Goal: Transaction & Acquisition: Book appointment/travel/reservation

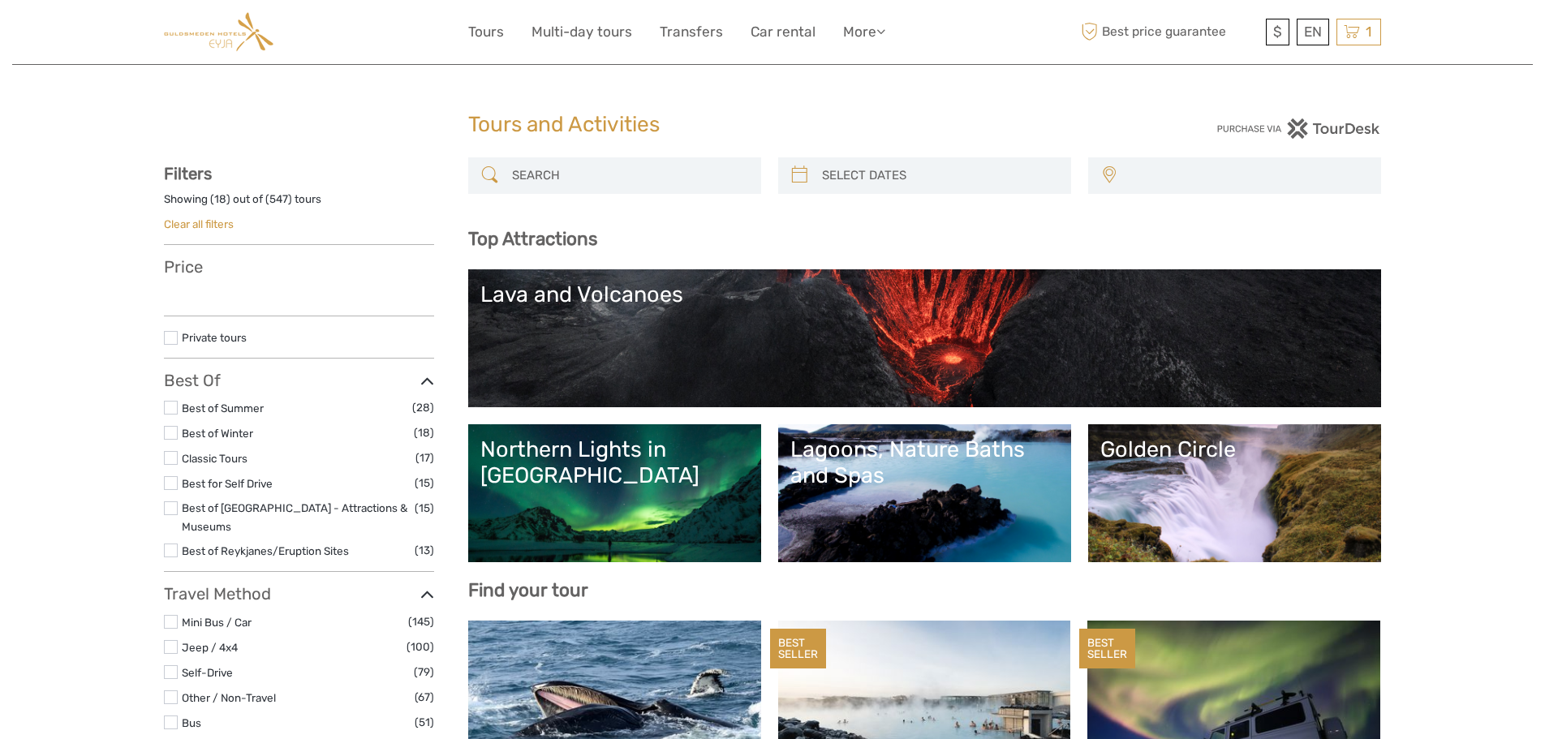
select select
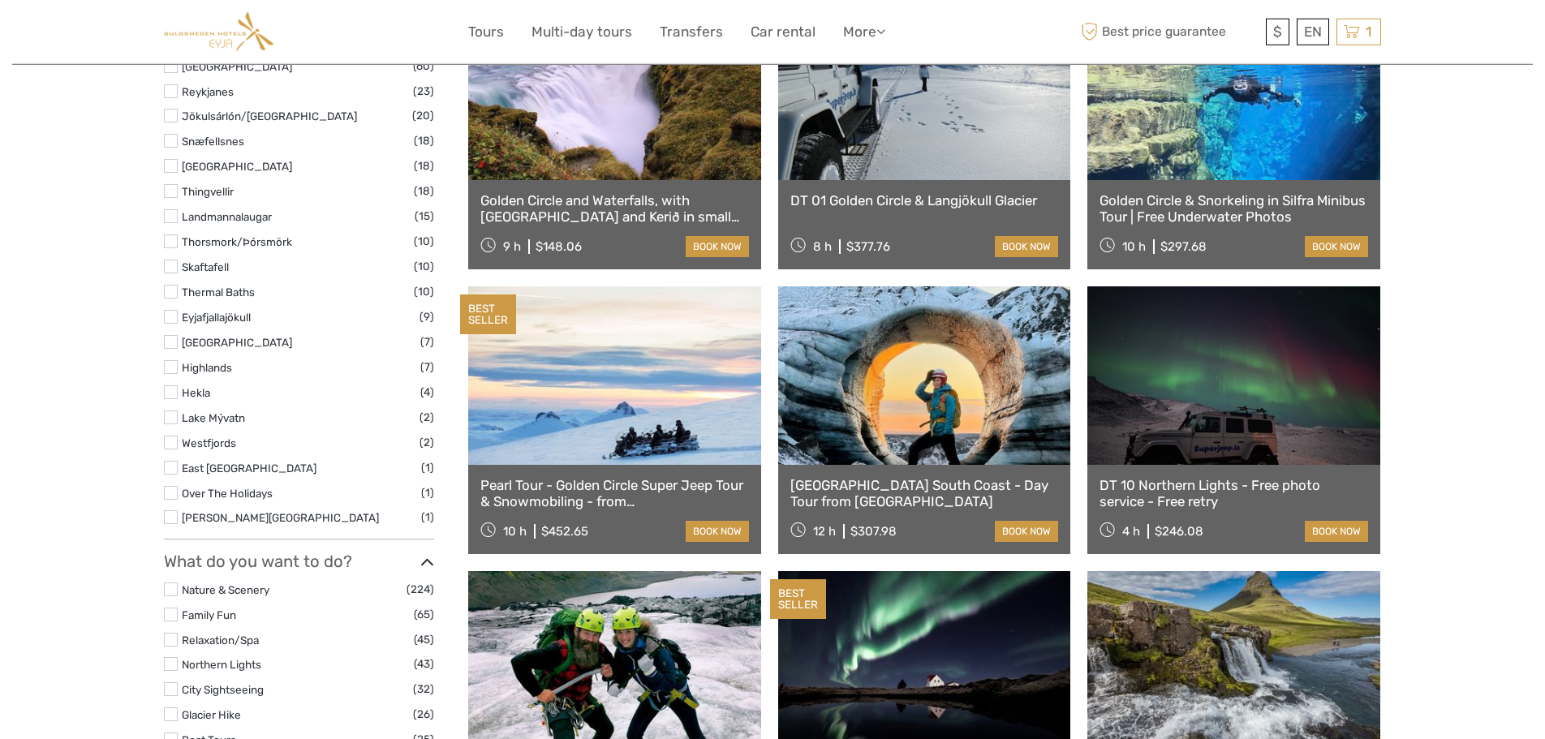
scroll to position [911, 0]
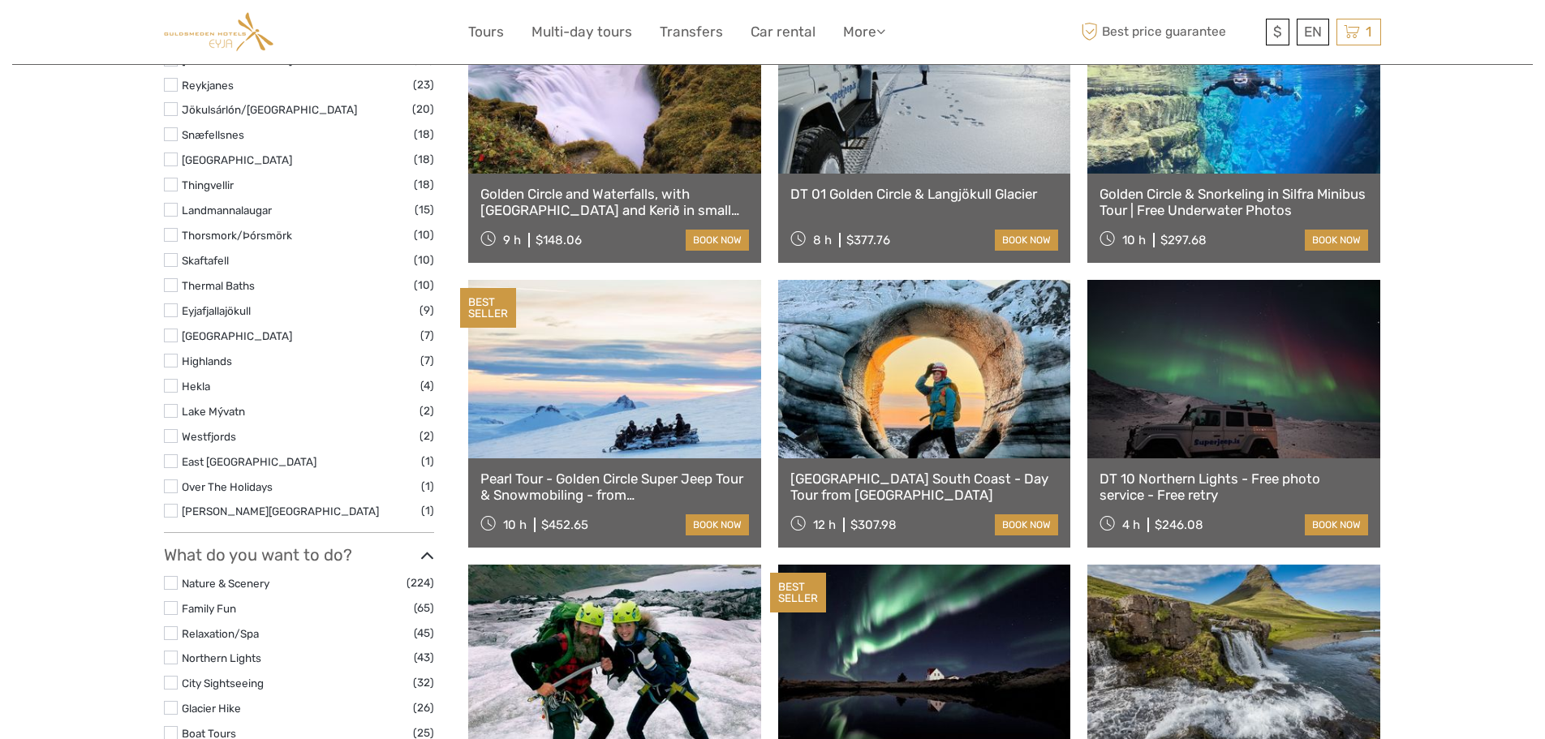
click at [912, 399] on link at bounding box center [924, 369] width 293 height 179
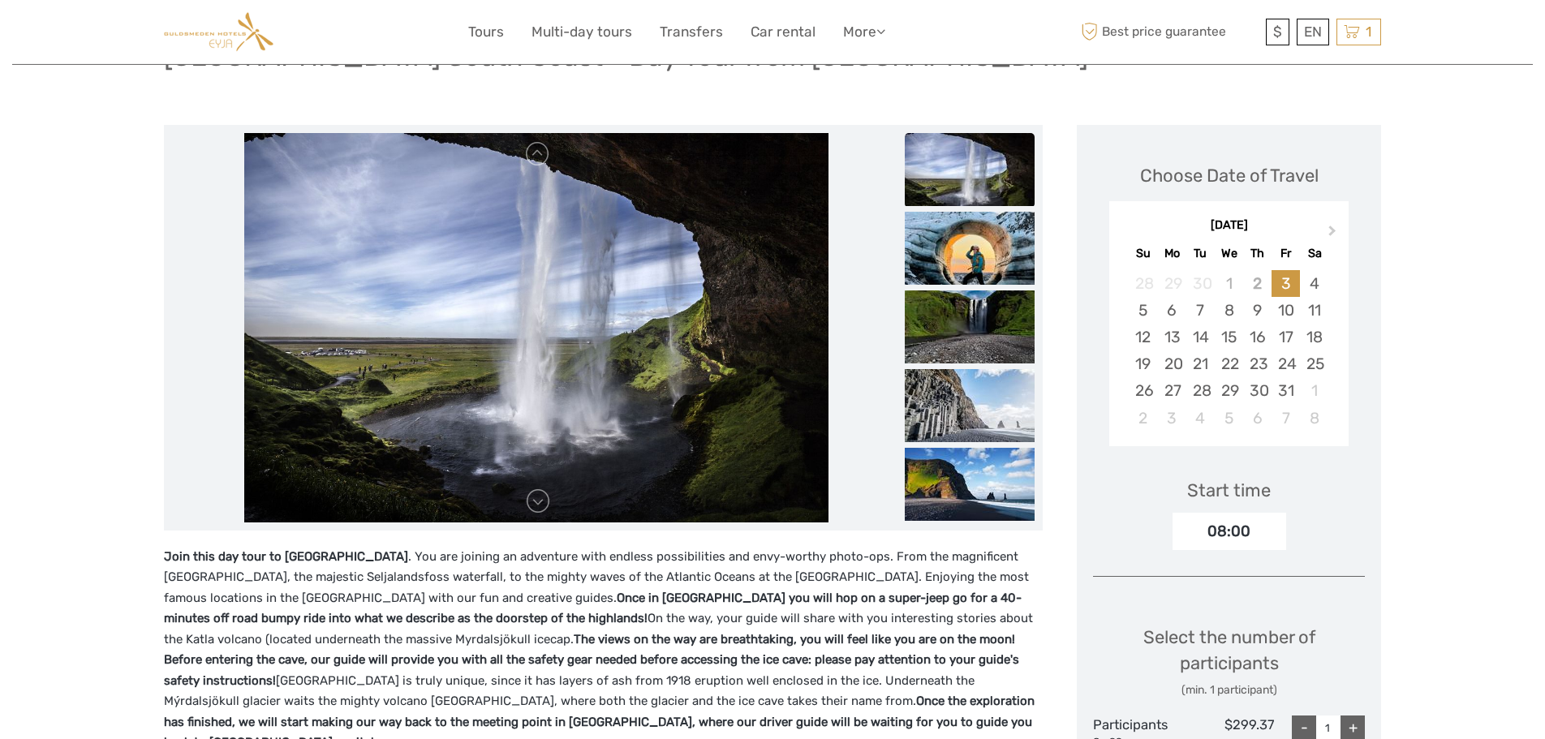
scroll to position [166, 0]
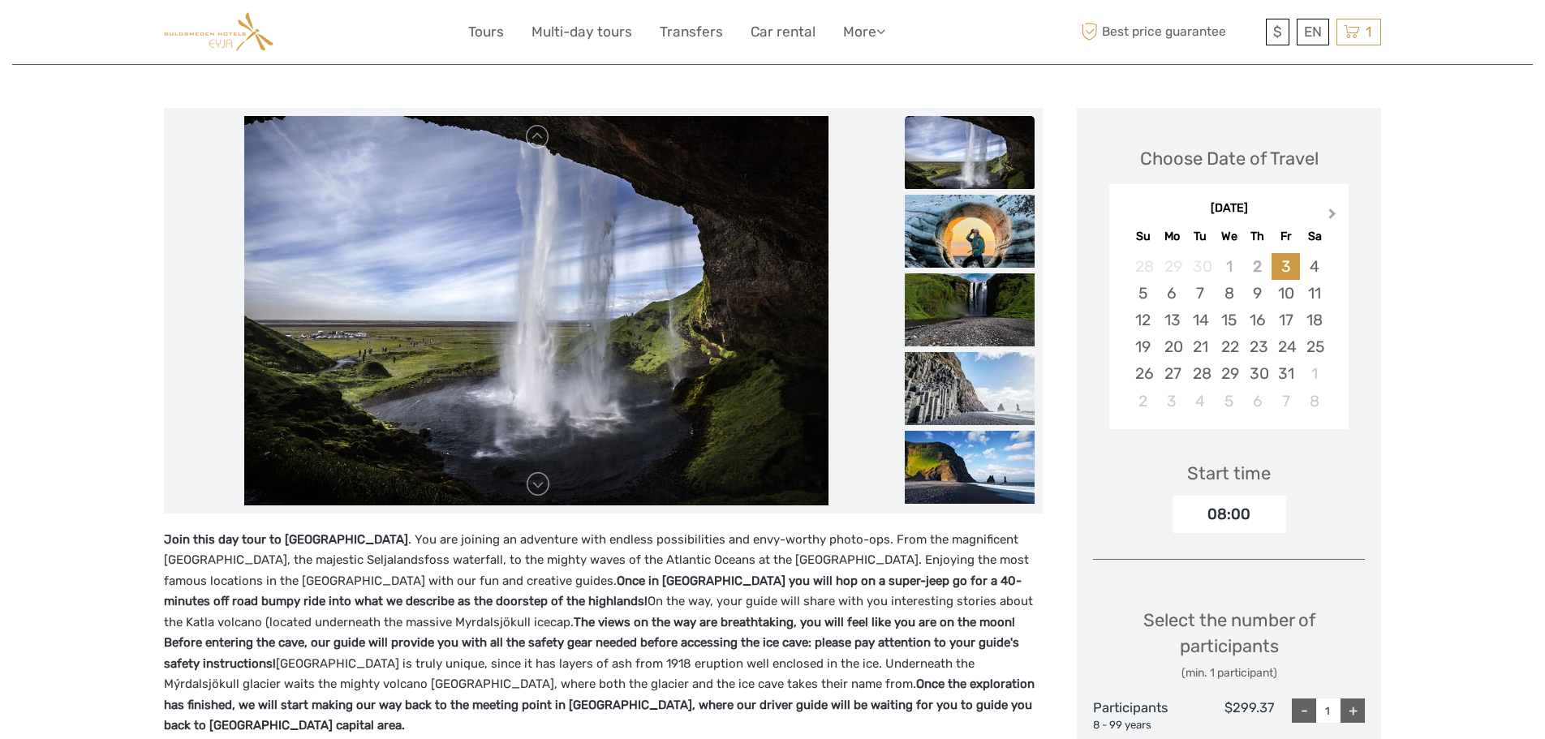
click at [1333, 211] on span "Next Month" at bounding box center [1333, 217] width 0 height 24
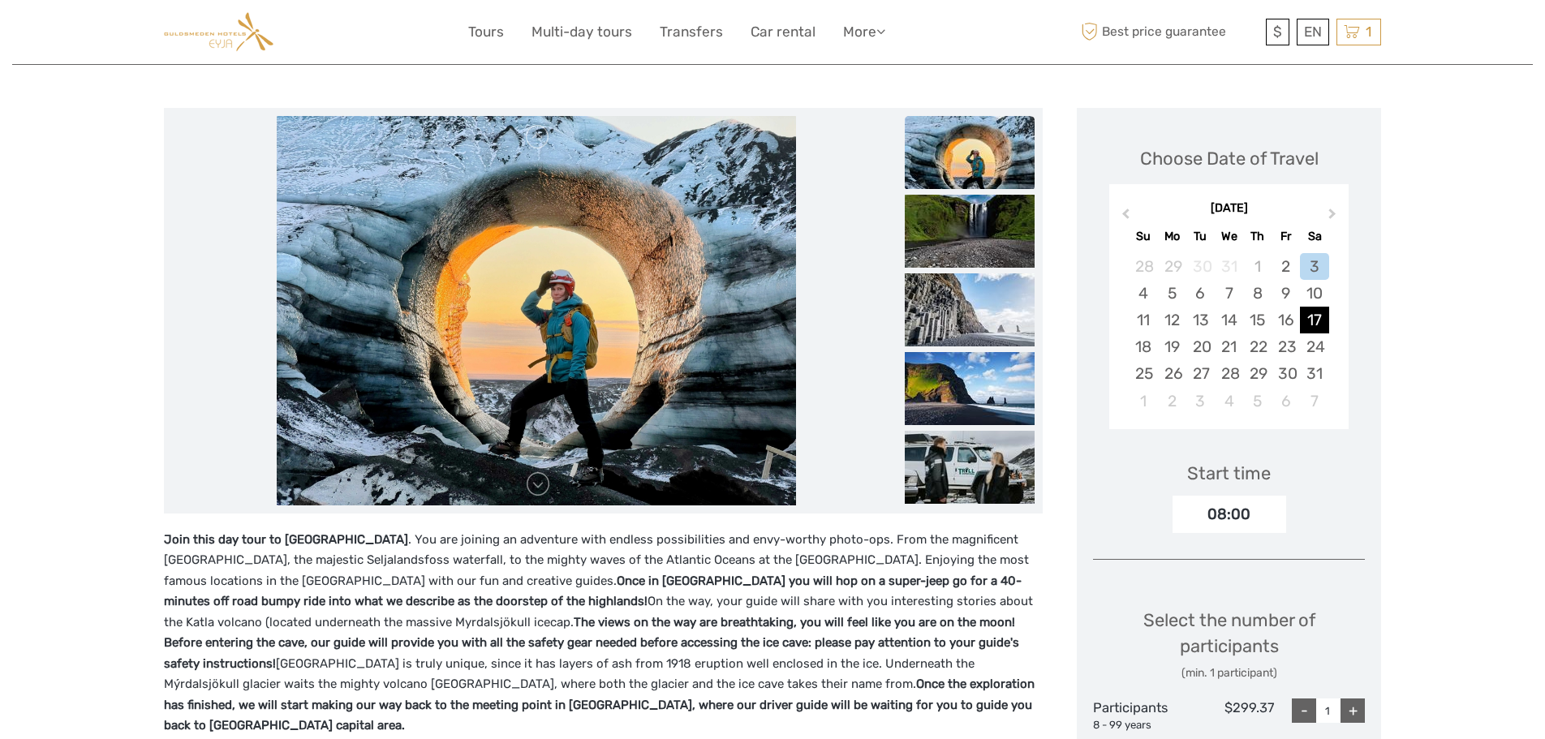
click at [1312, 320] on div "17" at bounding box center [1314, 320] width 28 height 27
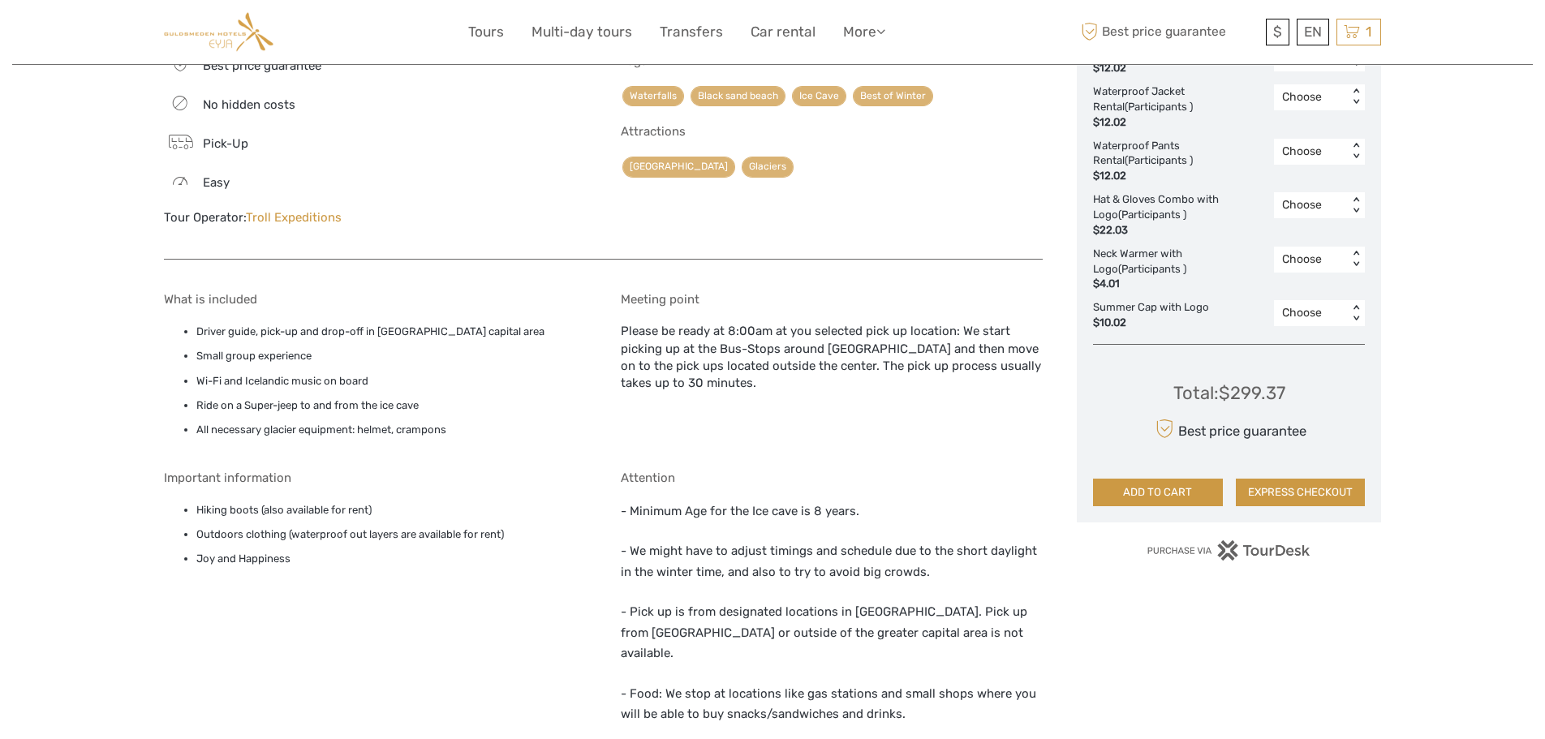
scroll to position [993, 0]
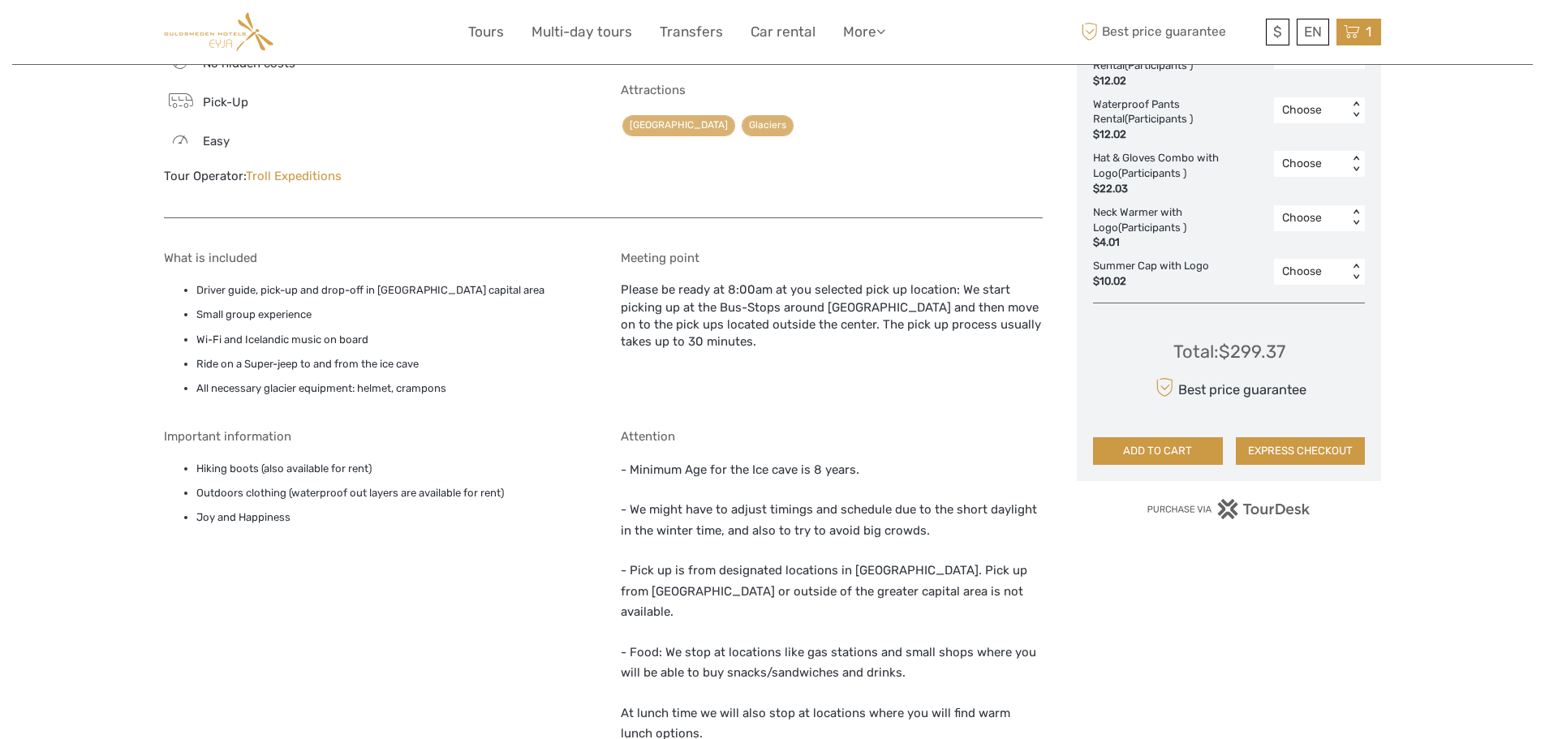
click at [1358, 26] on icon at bounding box center [1352, 32] width 16 height 20
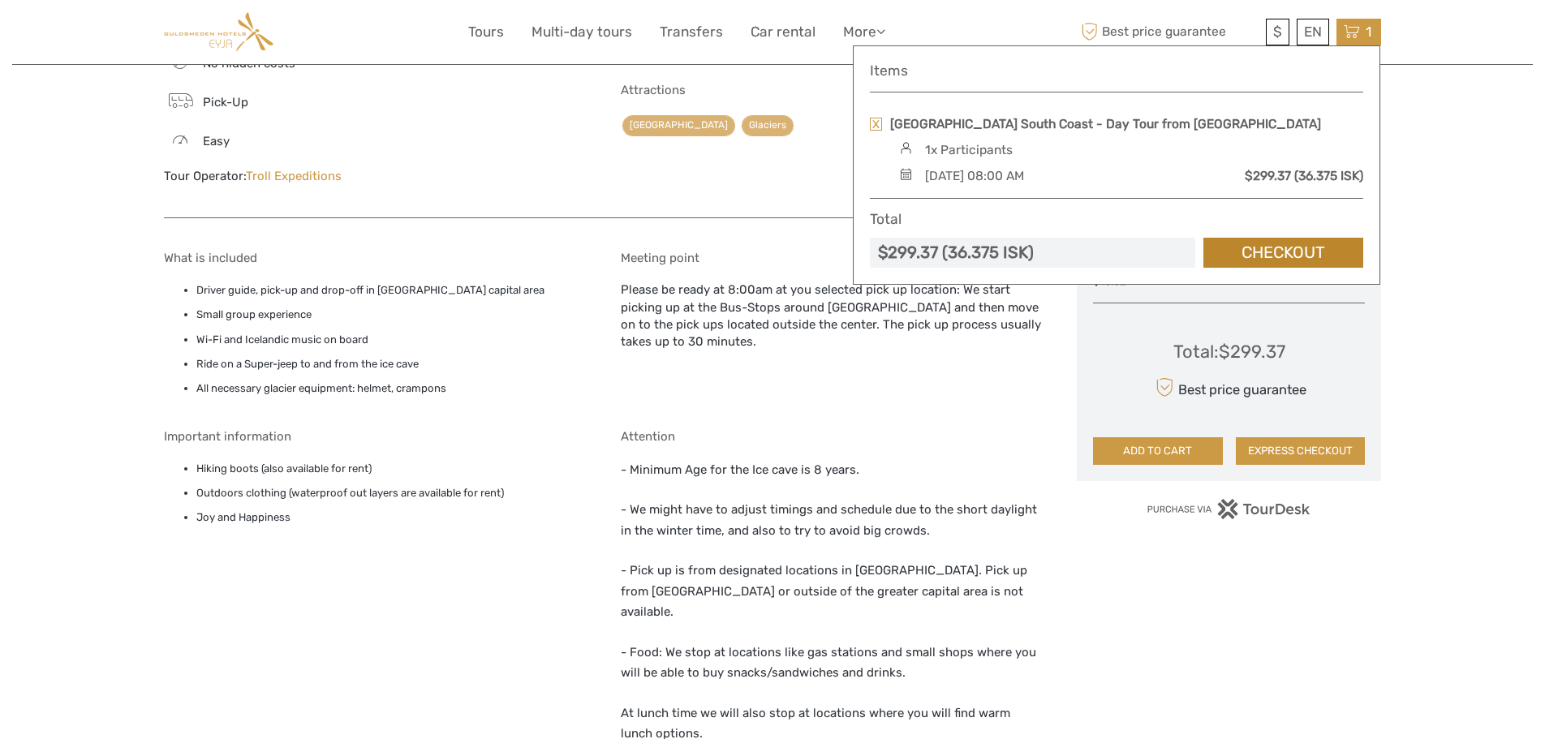
click at [1286, 244] on link "Checkout" at bounding box center [1284, 253] width 160 height 30
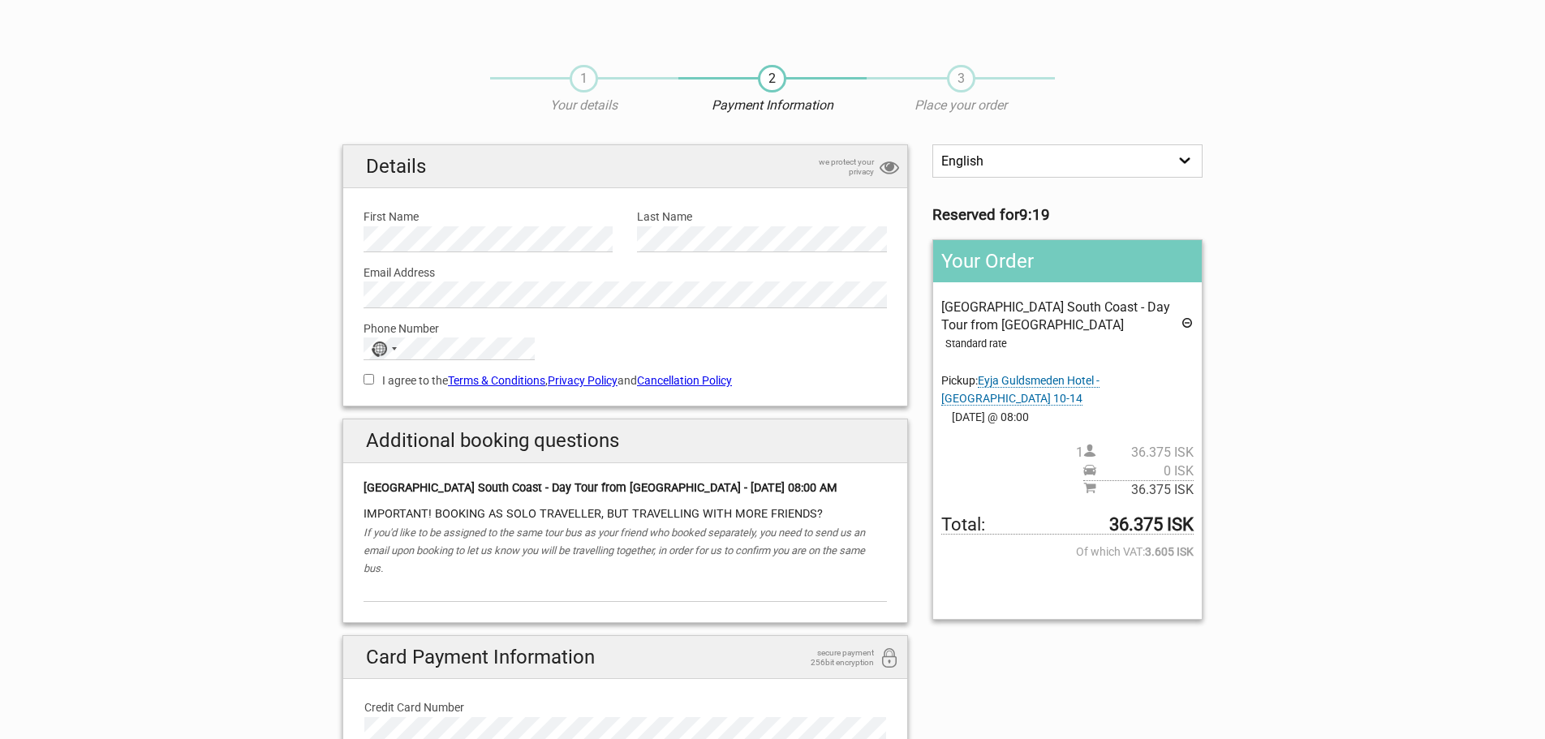
click at [696, 379] on link "Cancellation Policy" at bounding box center [684, 380] width 95 height 13
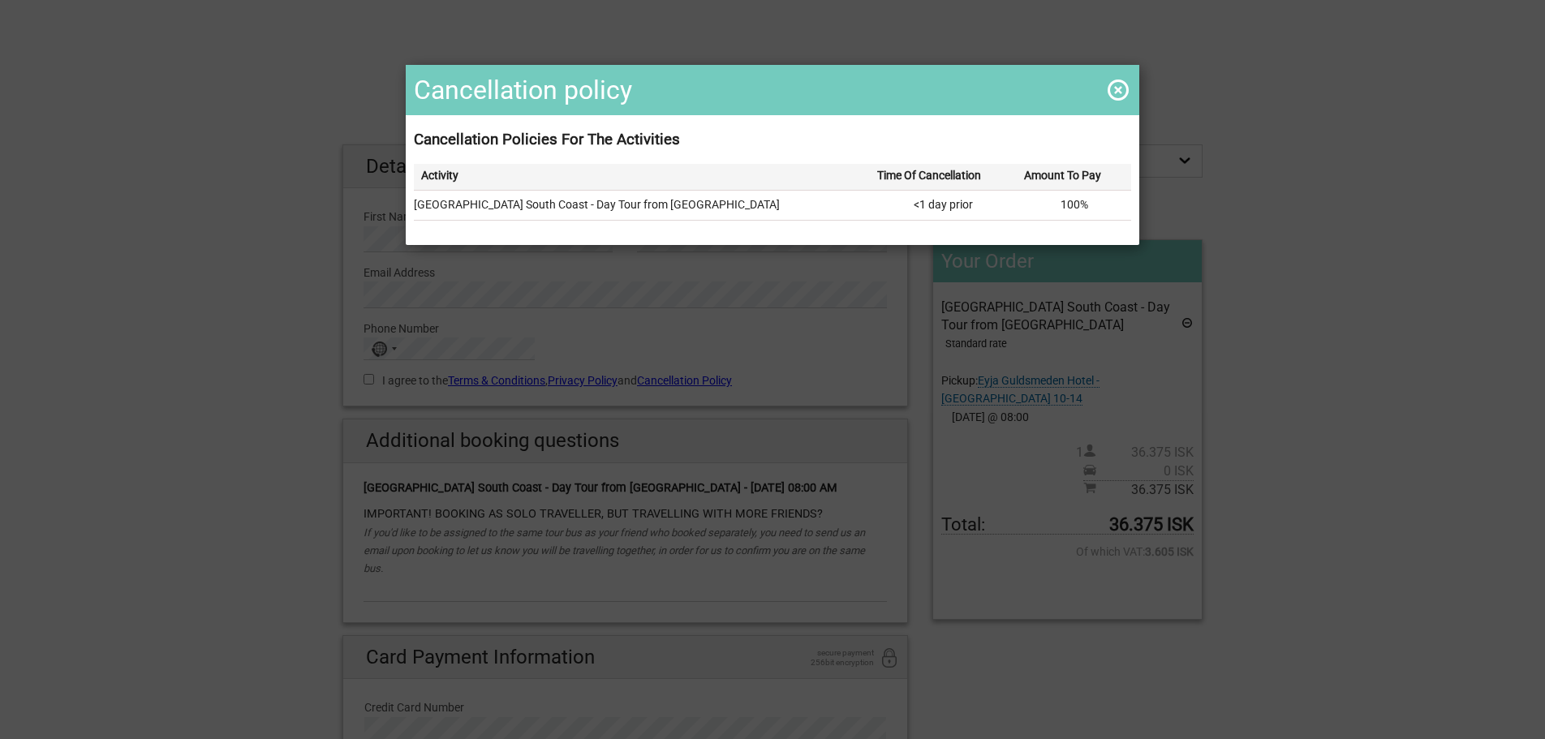
click at [1117, 85] on span at bounding box center [1118, 90] width 26 height 26
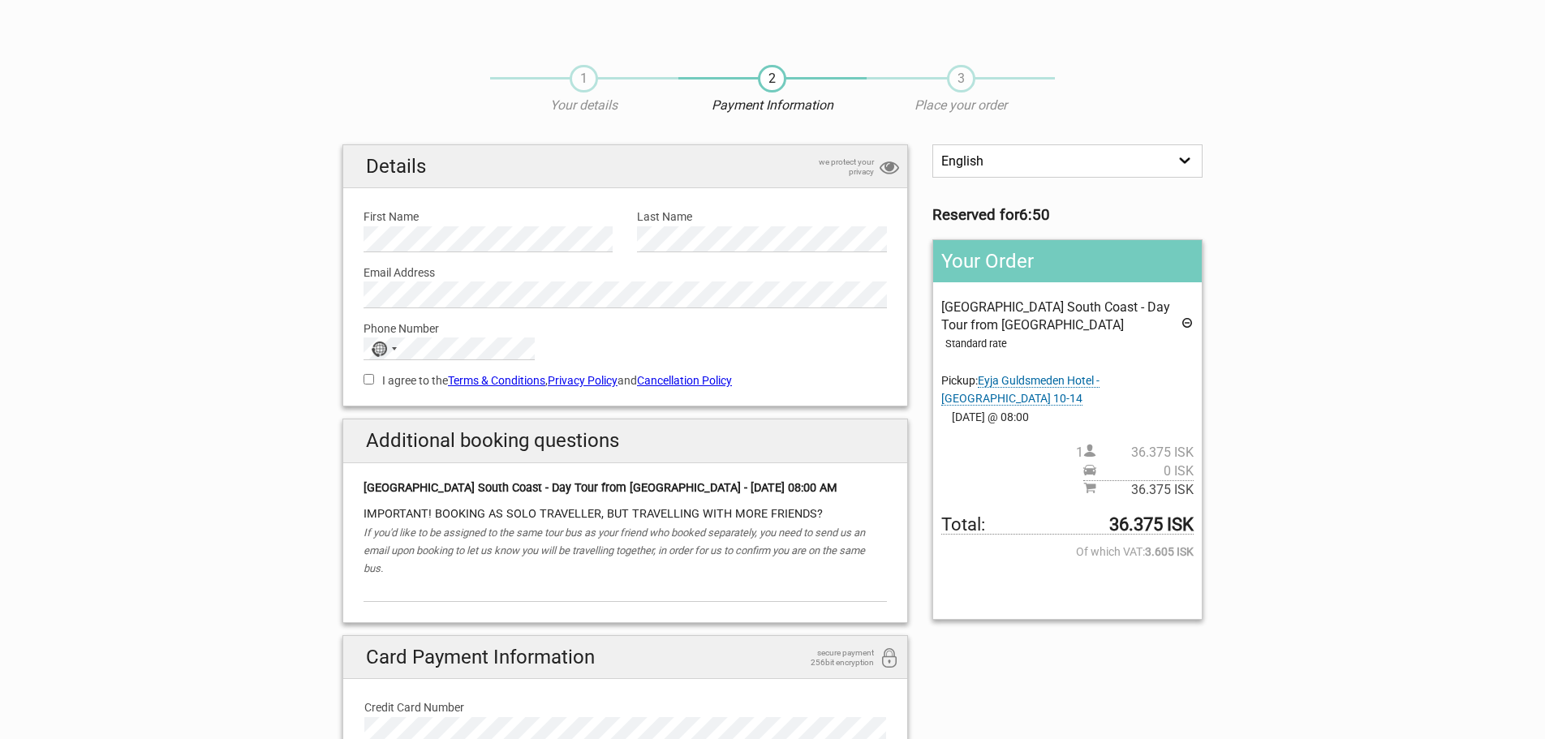
click at [371, 377] on input "I agree to the Terms & Conditions , Privacy Policy and Cancellation Policy" at bounding box center [369, 379] width 11 height 11
checkbox input "true"
click at [517, 380] on link "Terms & Conditions" at bounding box center [496, 380] width 97 height 13
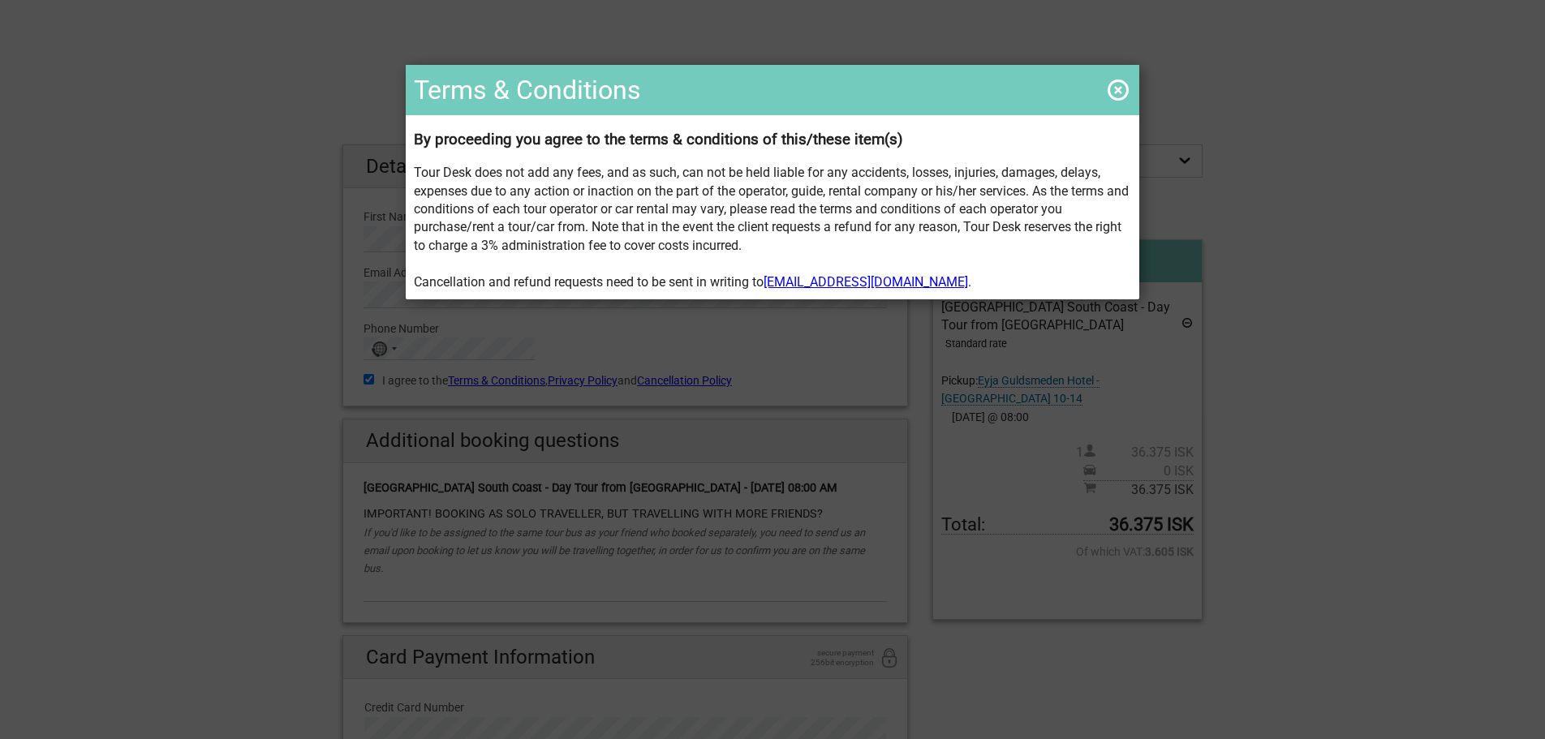
click at [1123, 88] on span at bounding box center [1118, 90] width 26 height 26
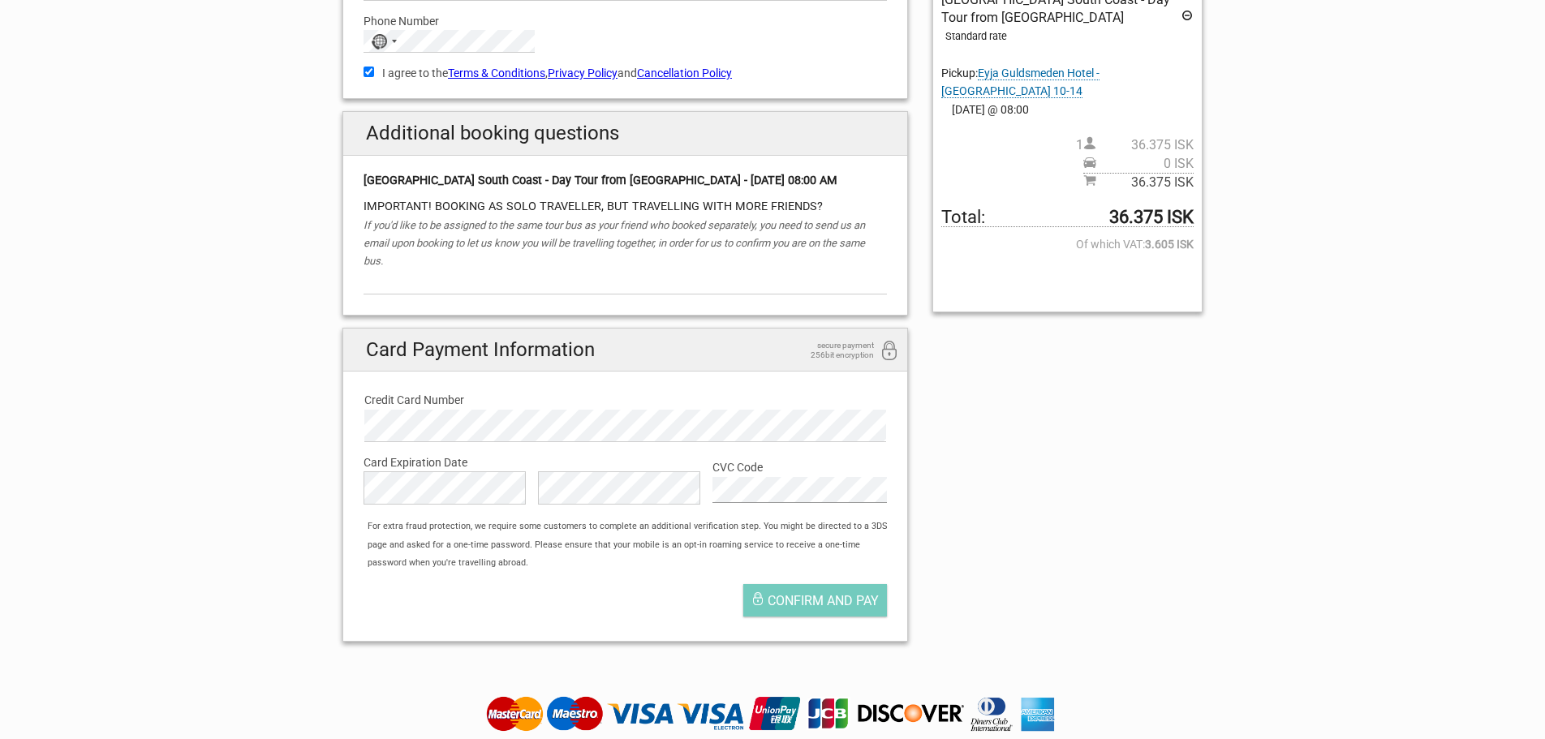
scroll to position [331, 0]
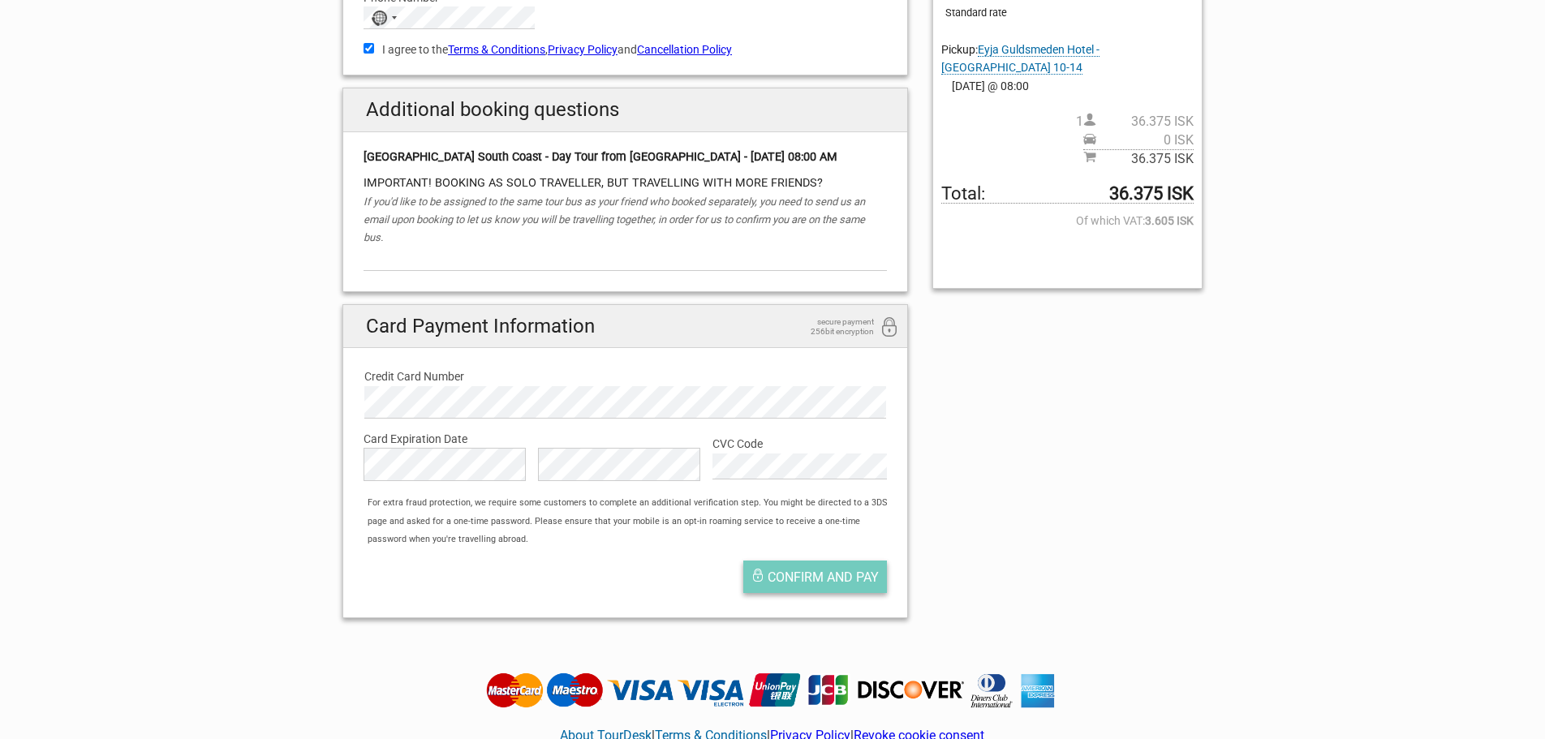
click at [815, 577] on span "Confirm and pay" at bounding box center [823, 577] width 111 height 15
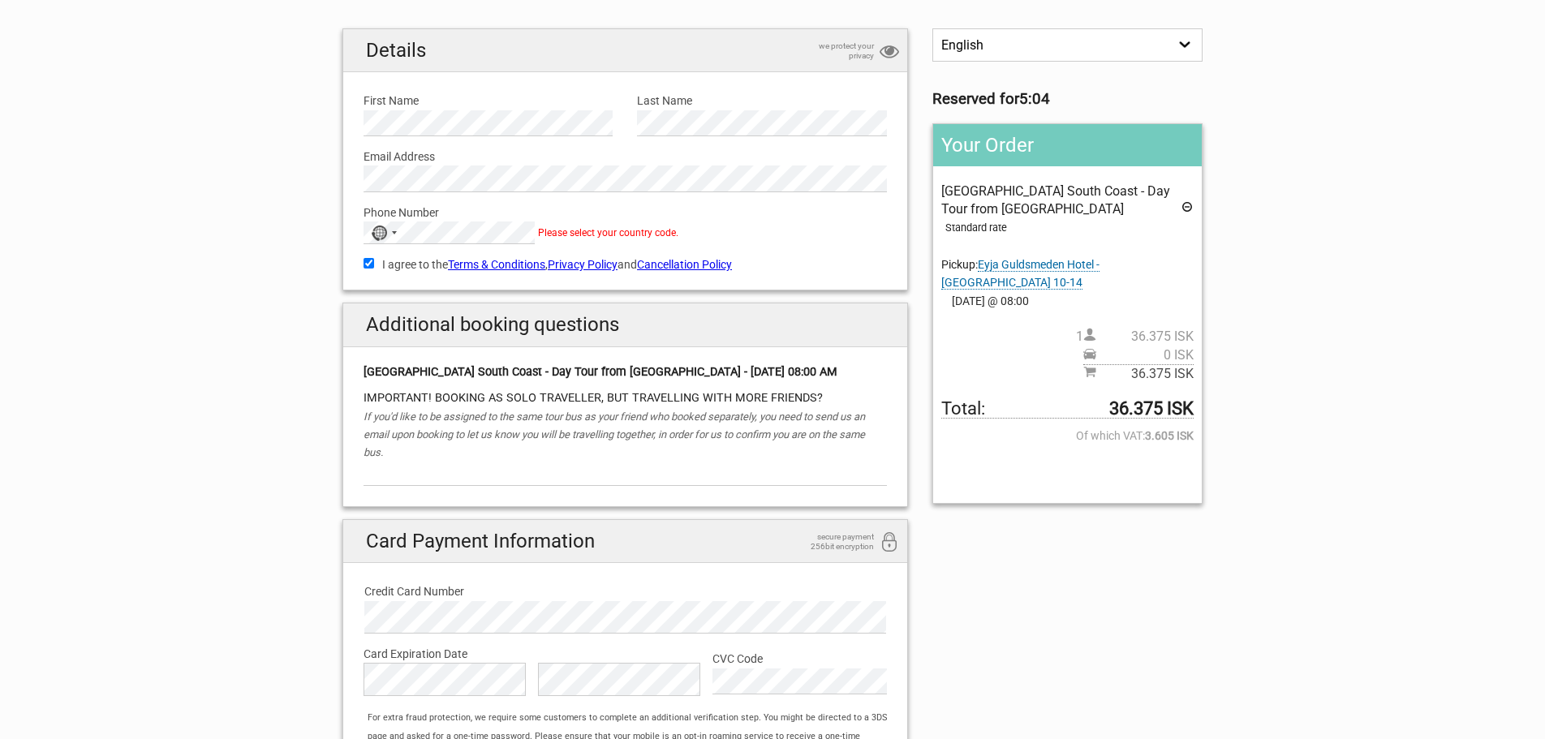
scroll to position [83, 0]
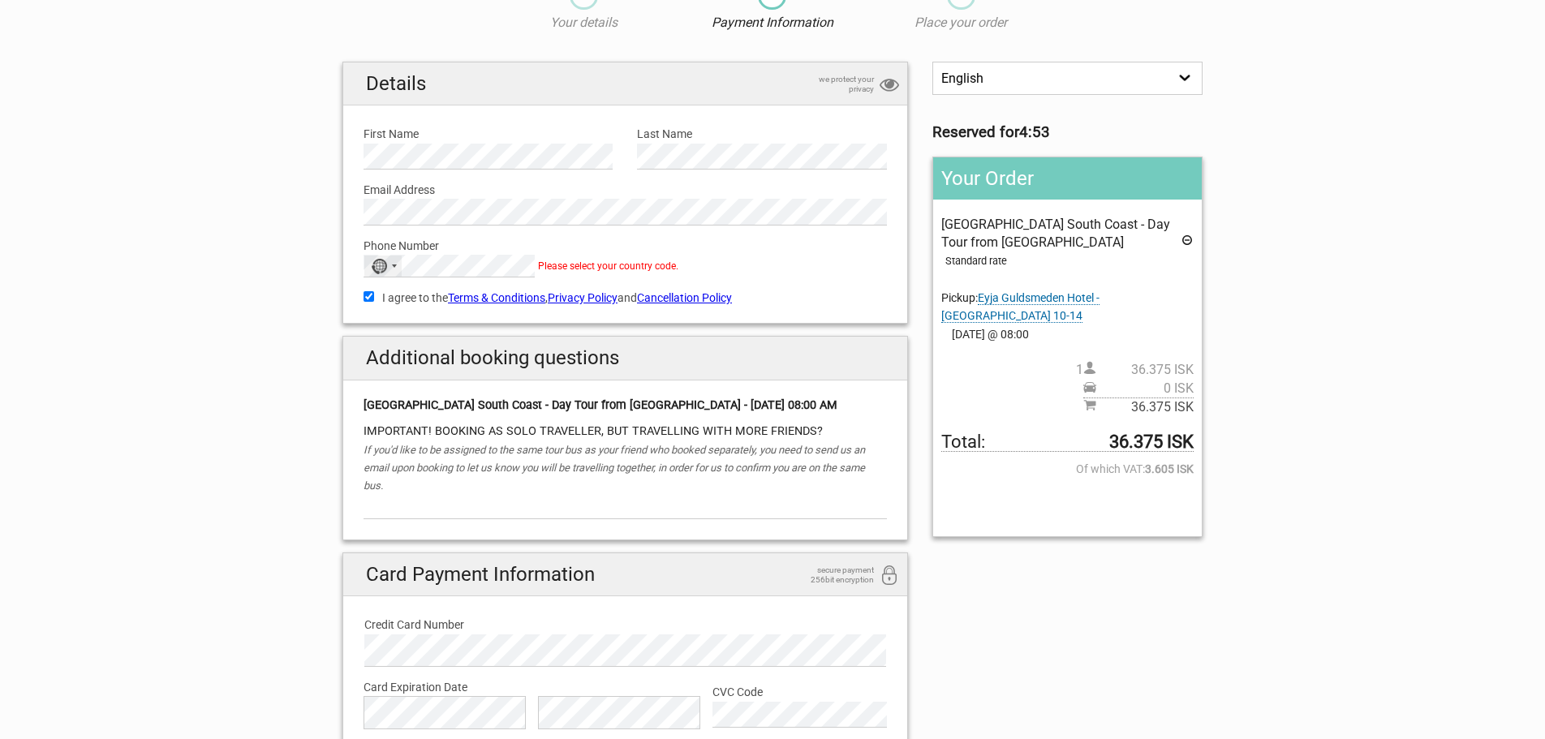
click at [394, 265] on div "No country selected" at bounding box center [382, 266] width 37 height 21
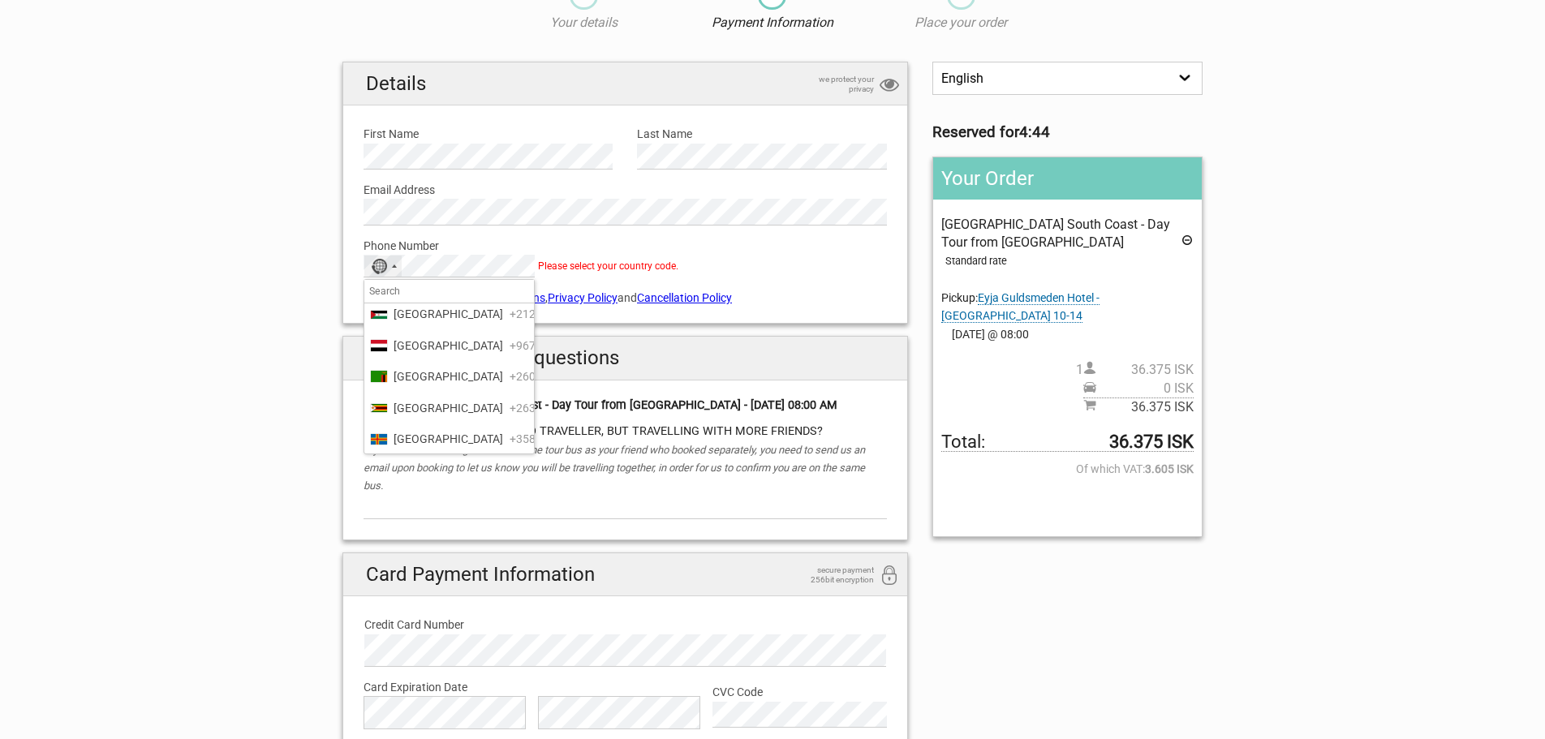
drag, startPoint x: 527, startPoint y: 346, endPoint x: 528, endPoint y: 424, distance: 77.9
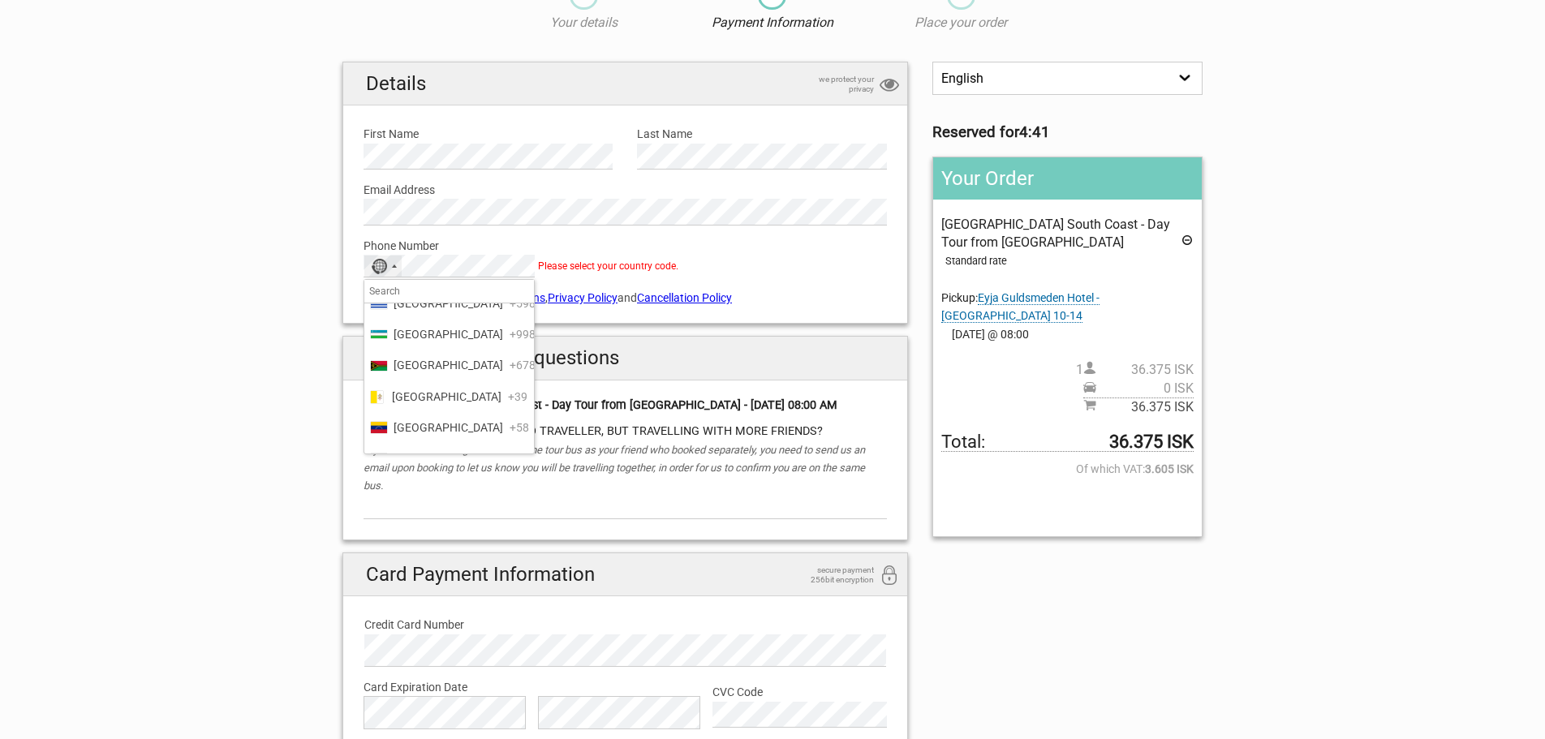
scroll to position [7461, 0]
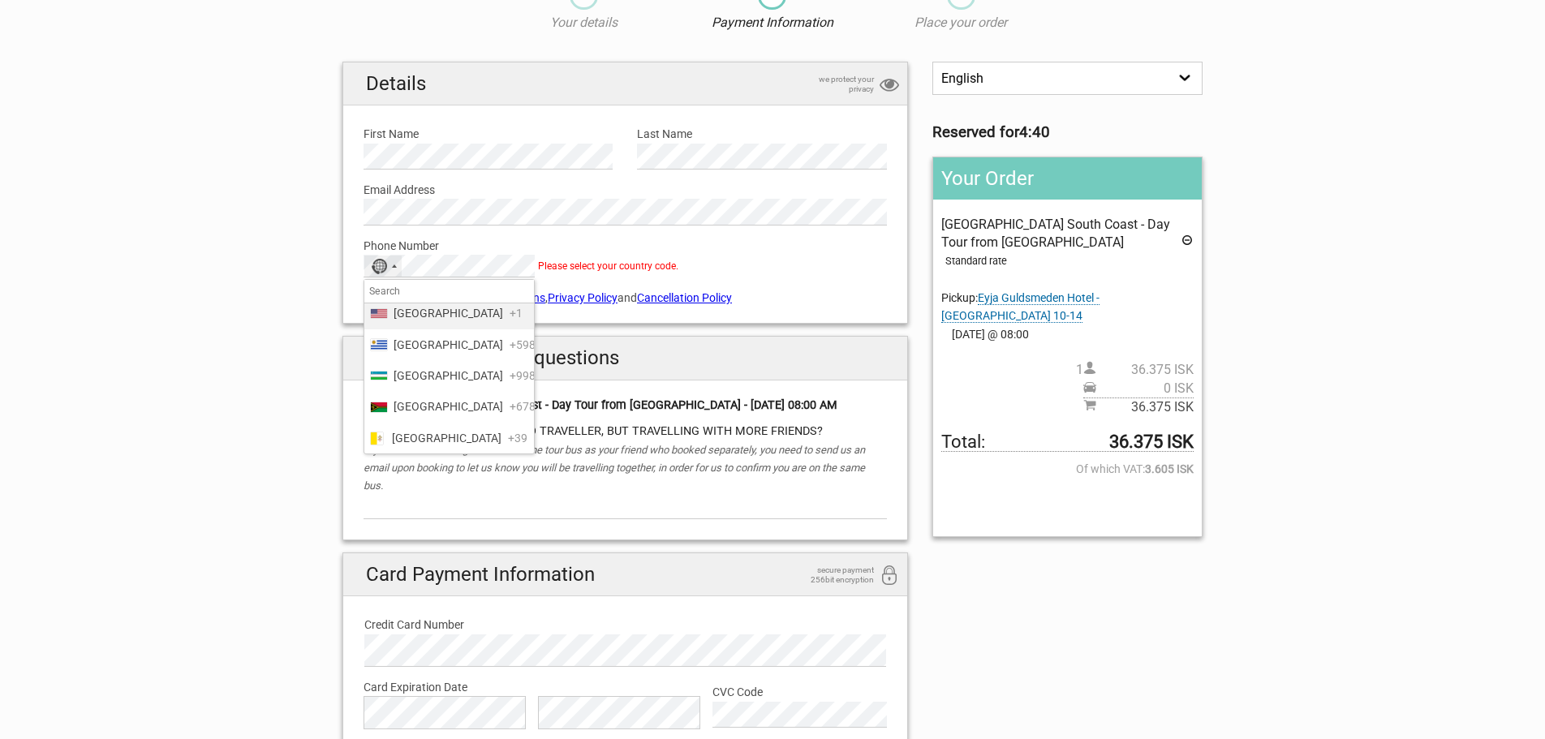
click at [445, 316] on span "United States" at bounding box center [449, 313] width 110 height 18
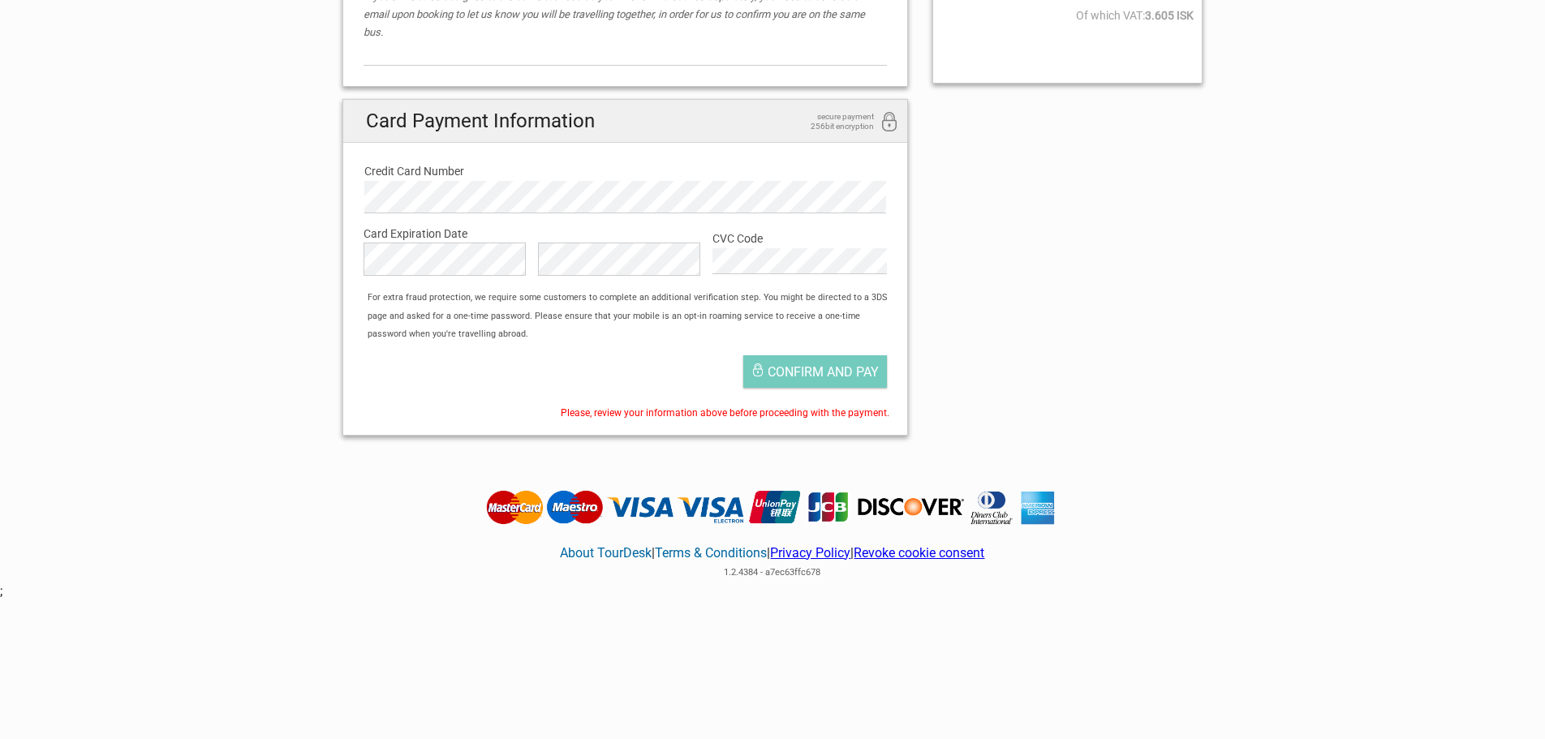
scroll to position [561, 0]
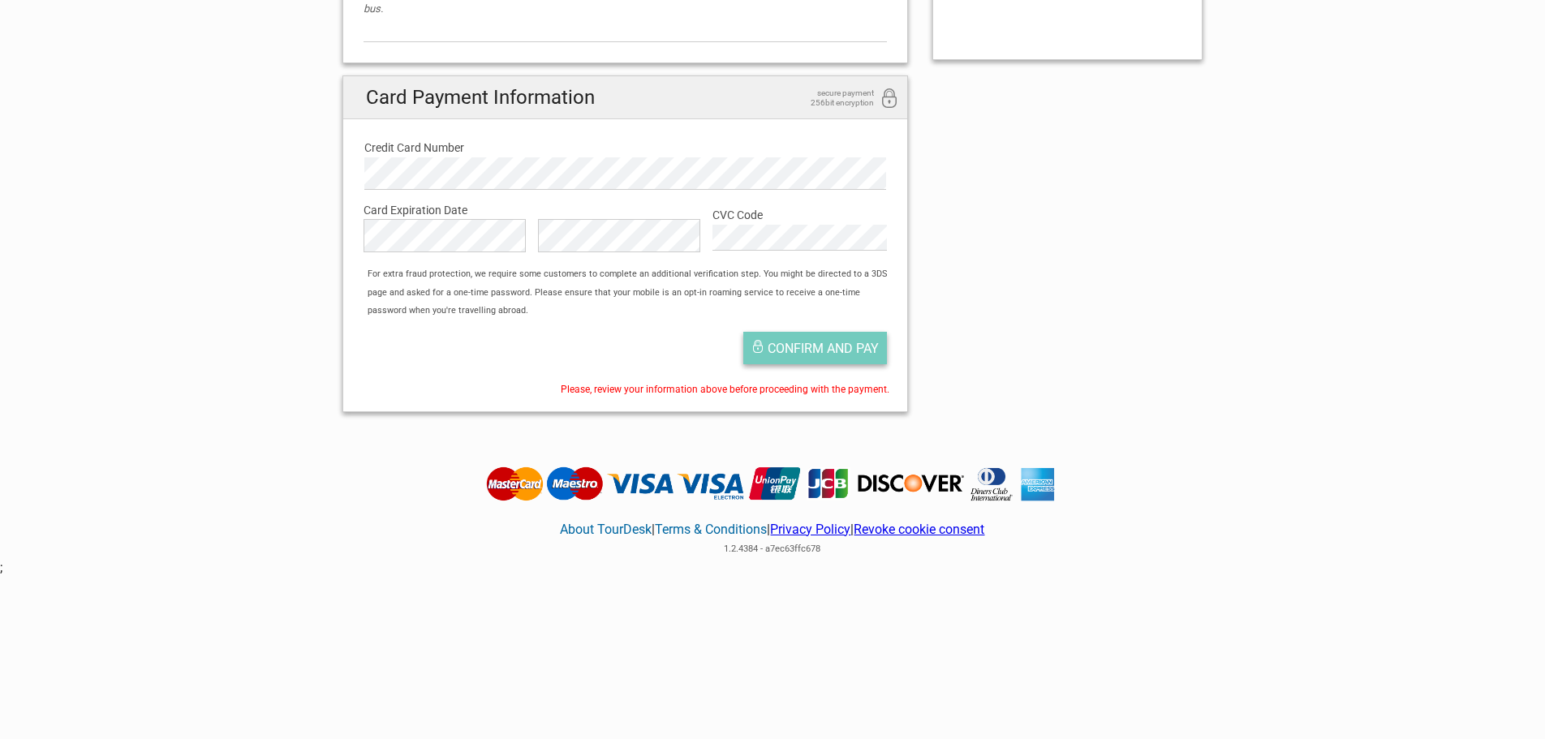
click at [791, 351] on span "Confirm and pay" at bounding box center [823, 348] width 111 height 15
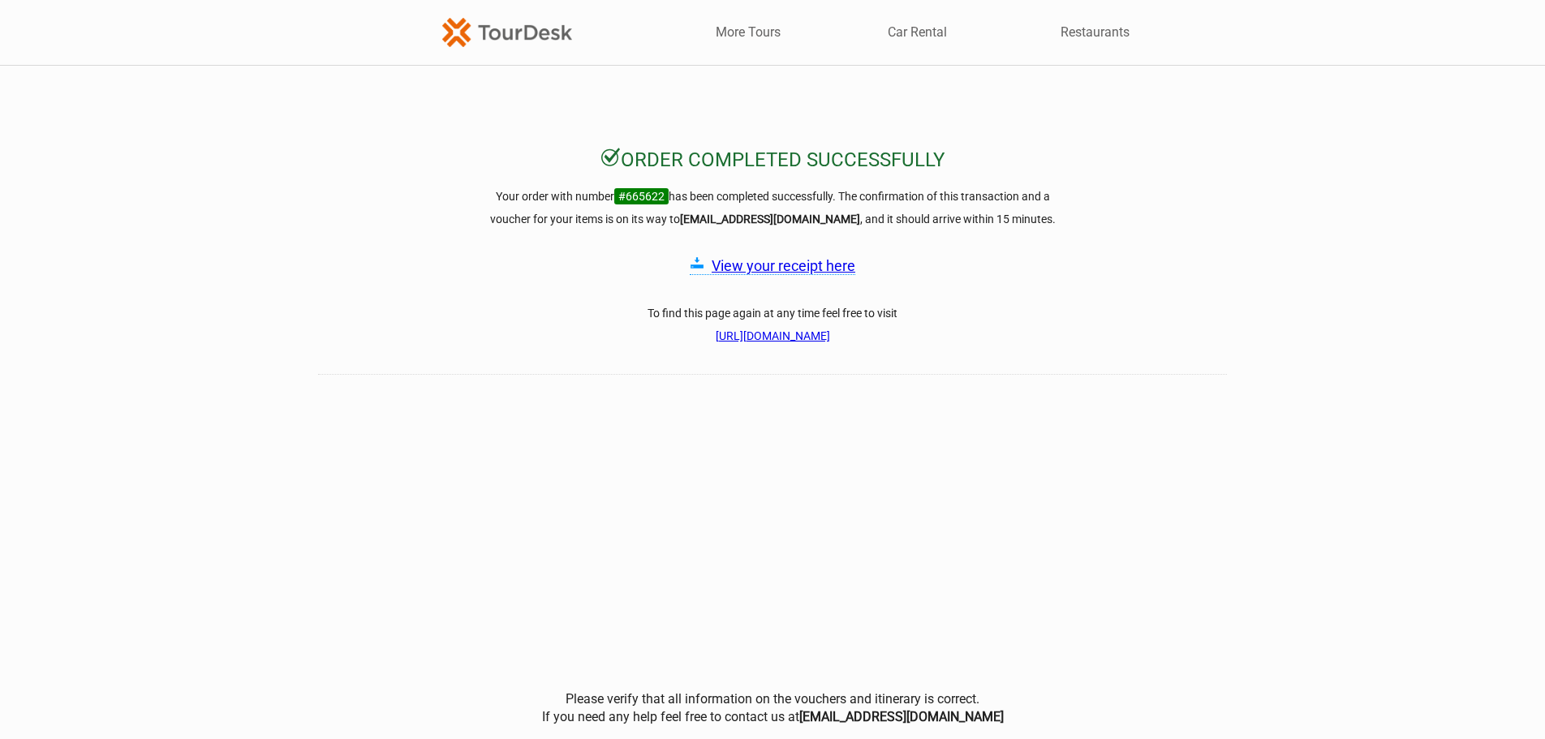
click at [716, 337] on link "https://checkout.tourdesk.is/Complete/Order/665622/c199faf45e54d4af75623be08bb1…" at bounding box center [773, 336] width 114 height 13
